Goal: Find specific page/section: Find specific page/section

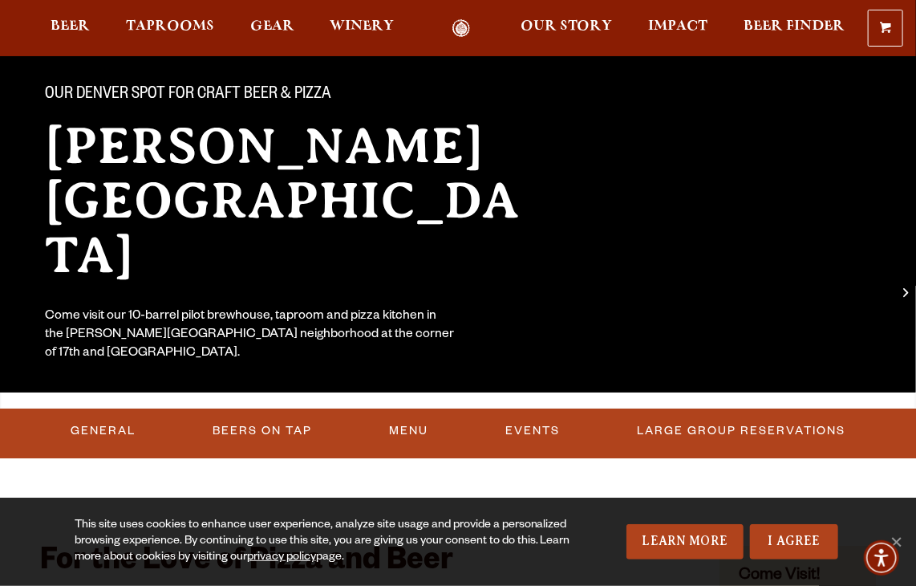
scroll to position [160, 0]
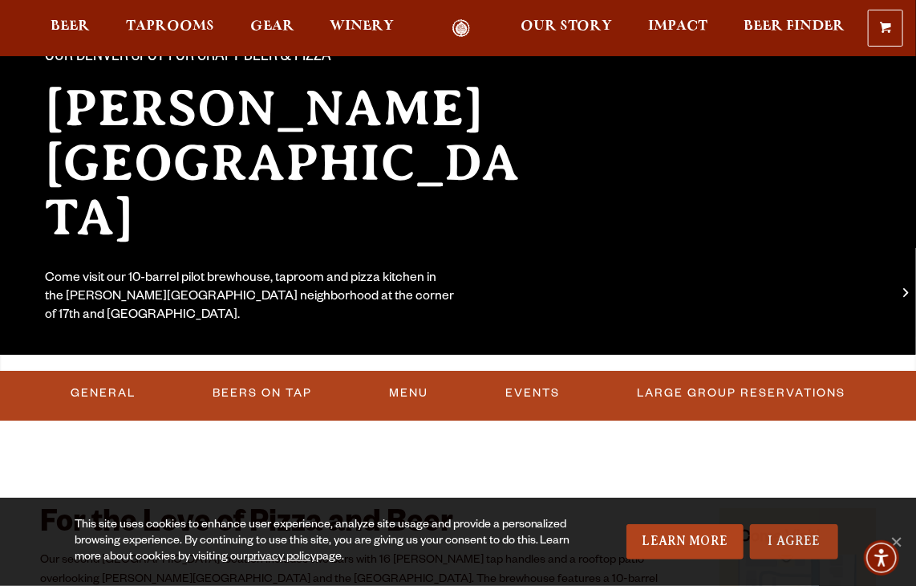
click at [793, 547] on link "I Agree" at bounding box center [794, 541] width 88 height 35
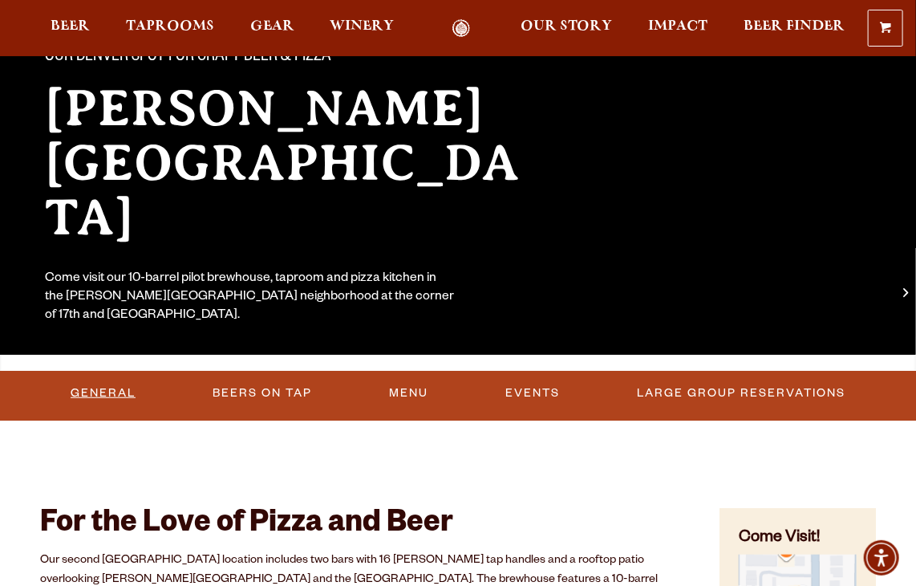
click at [122, 390] on link "General" at bounding box center [103, 393] width 78 height 37
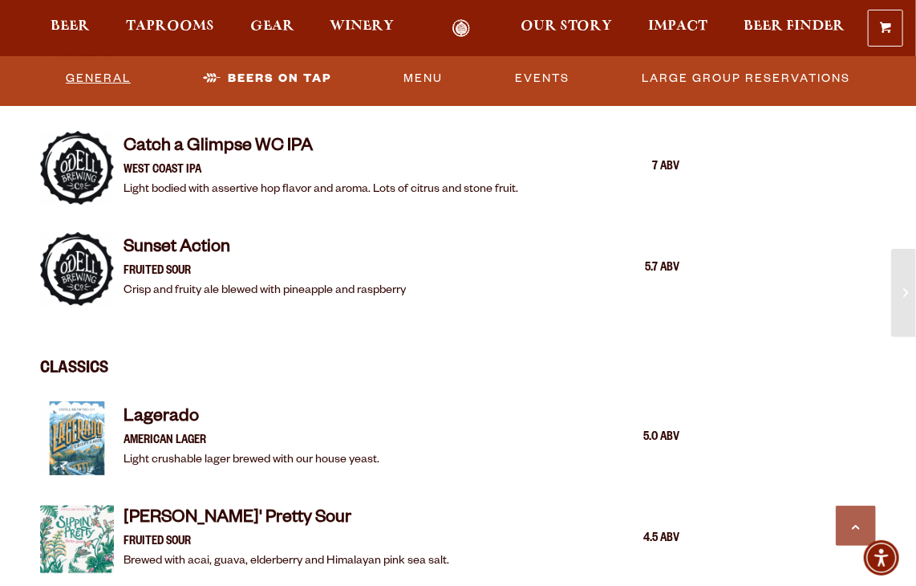
scroll to position [2132, 0]
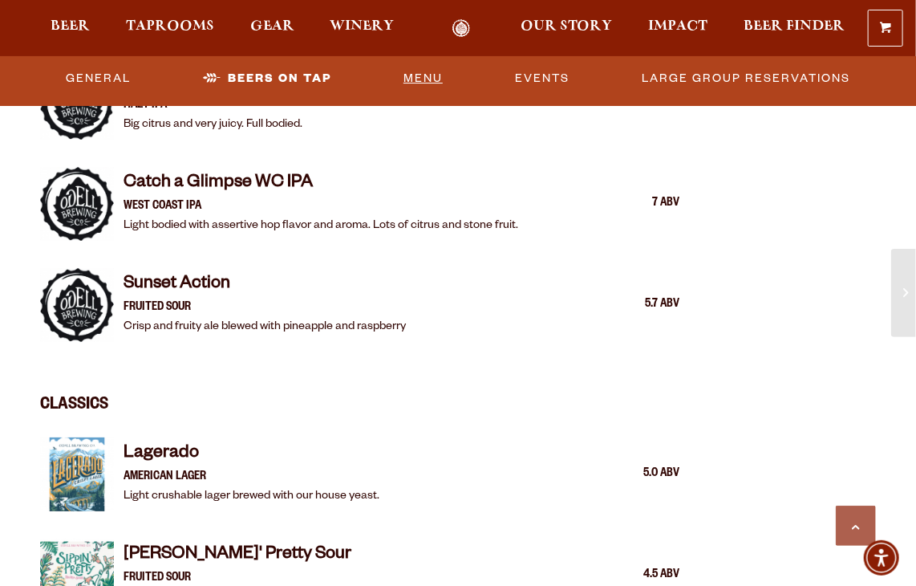
click at [423, 78] on link "Menu" at bounding box center [423, 78] width 52 height 37
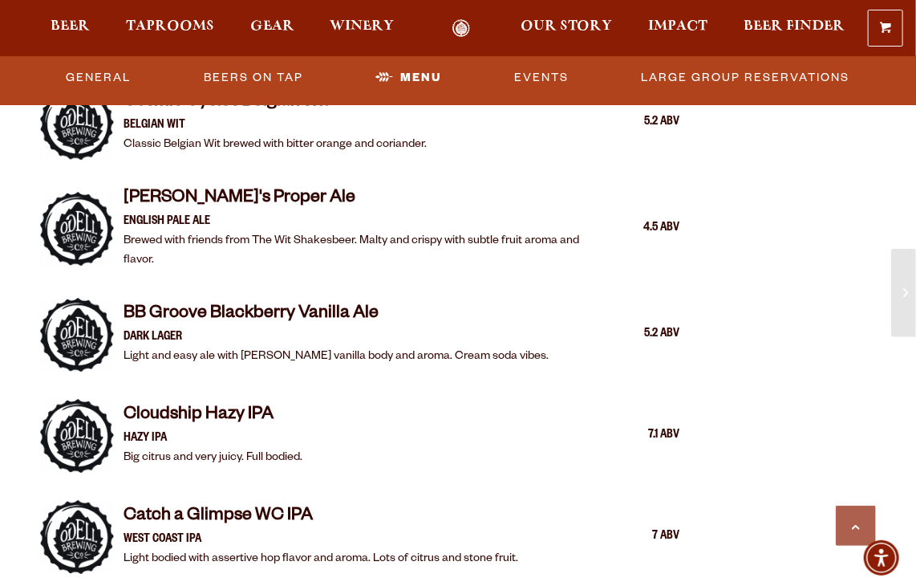
scroll to position [1719, 0]
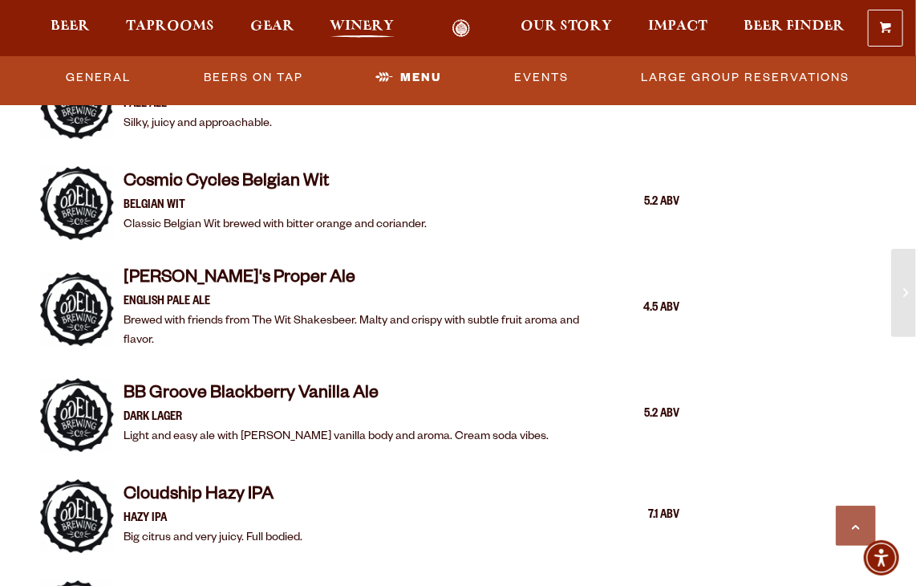
click at [372, 27] on span "Winery" at bounding box center [362, 26] width 64 height 13
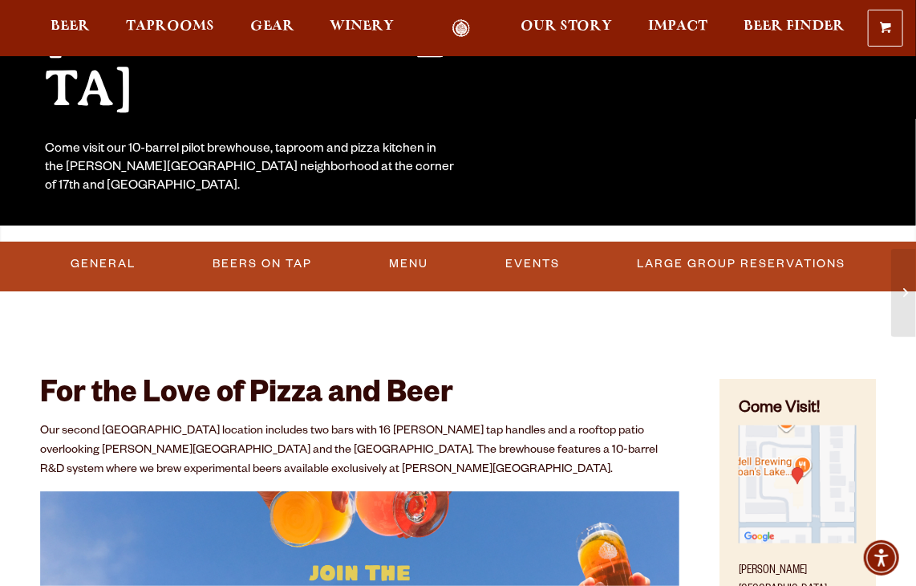
scroll to position [262, 0]
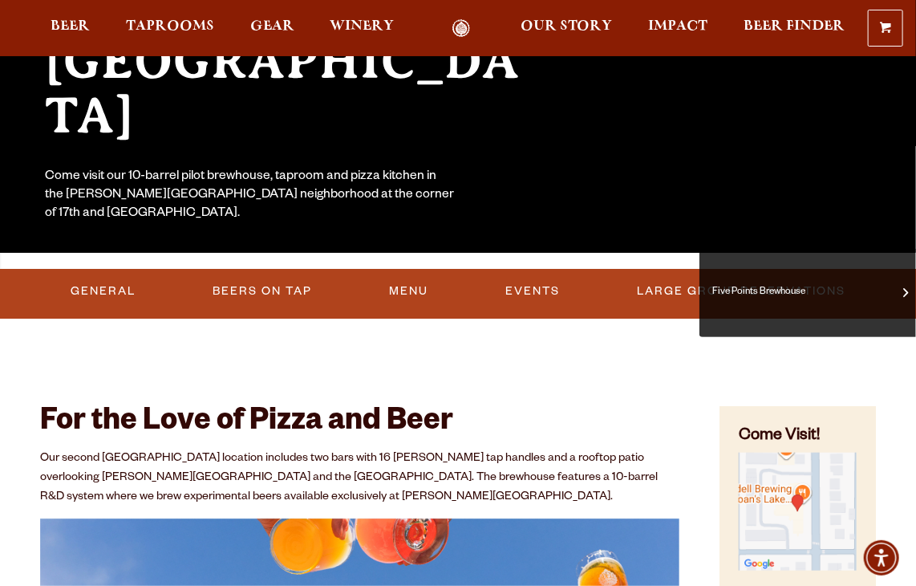
click at [905, 295] on span at bounding box center [906, 293] width 5 height 18
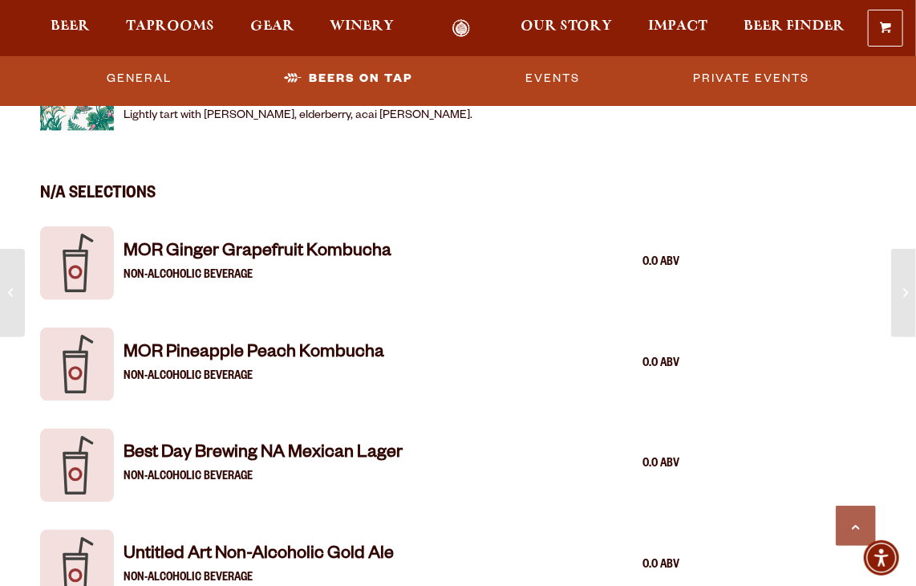
scroll to position [2969, 0]
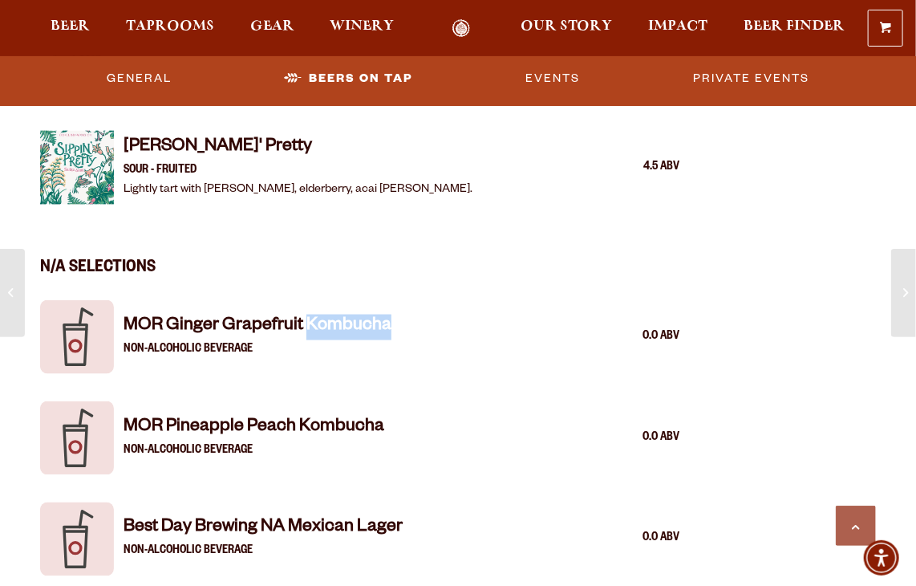
drag, startPoint x: 308, startPoint y: 322, endPoint x: 396, endPoint y: 322, distance: 88.3
click at [396, 322] on div "MOR Ginger Grapefruit Kombucha Non-Alcoholic Beverage 0.0 ABV" at bounding box center [402, 337] width 556 height 45
copy h4 "Kombucha"
